Goal: Find specific page/section: Find specific page/section

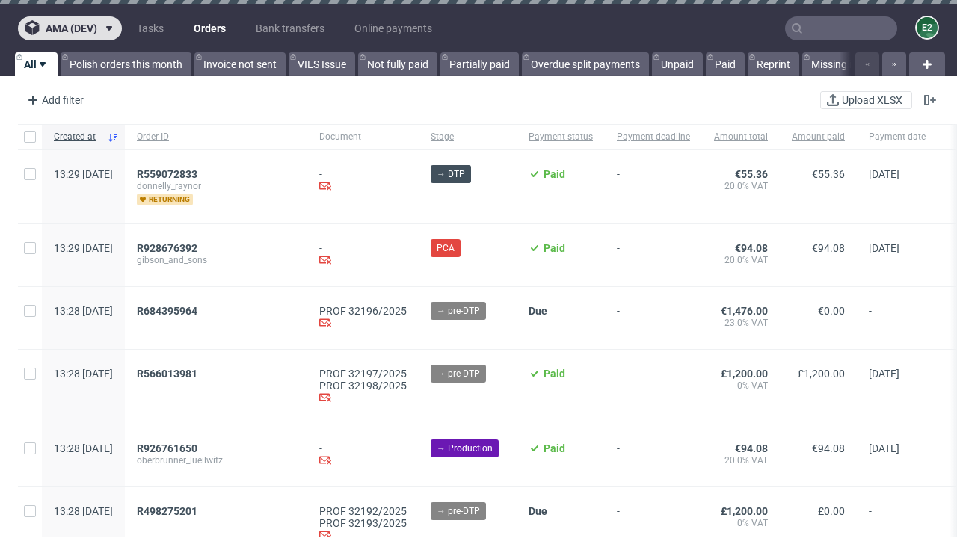
click at [70, 28] on span "ama (dev)" at bounding box center [72, 28] width 52 height 10
